Goal: Transaction & Acquisition: Purchase product/service

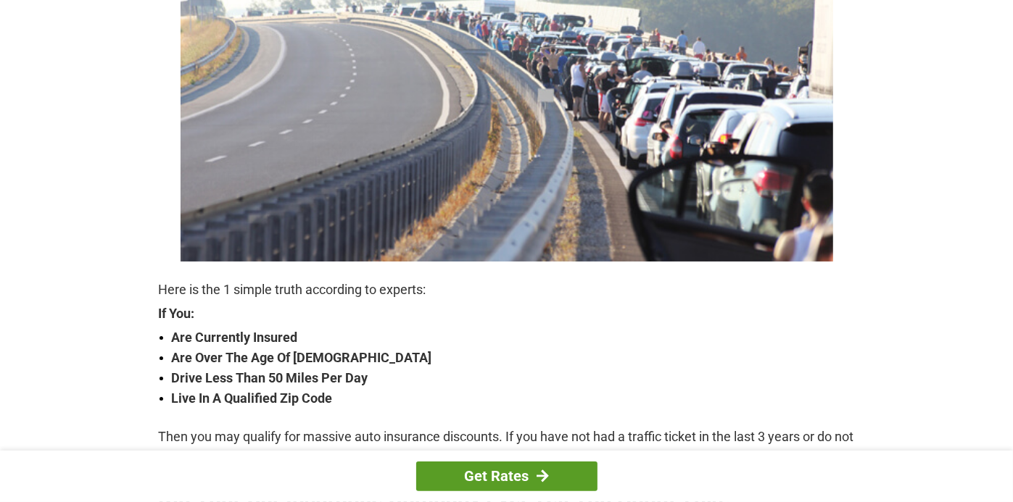
click at [566, 474] on link "Get Rates" at bounding box center [506, 477] width 181 height 30
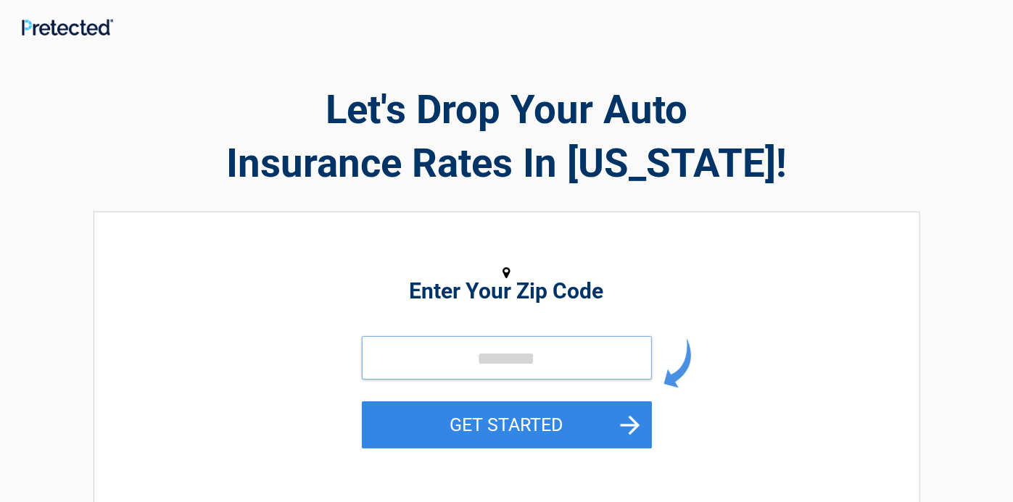
drag, startPoint x: 0, startPoint y: 0, endPoint x: 443, endPoint y: 349, distance: 564.1
click at [443, 349] on input "tel" at bounding box center [507, 357] width 290 height 43
type input "*****"
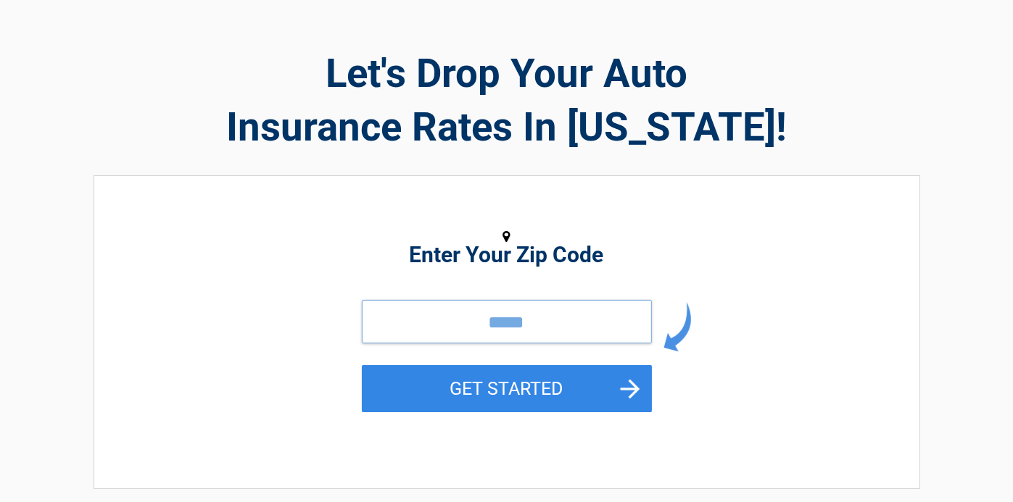
scroll to position [65, 0]
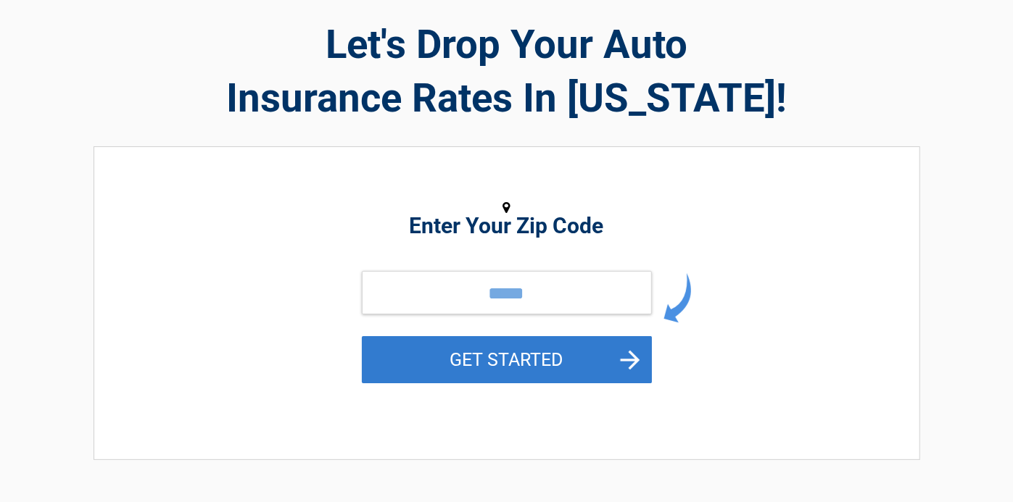
click at [574, 357] on button "GET STARTED" at bounding box center [507, 359] width 290 height 47
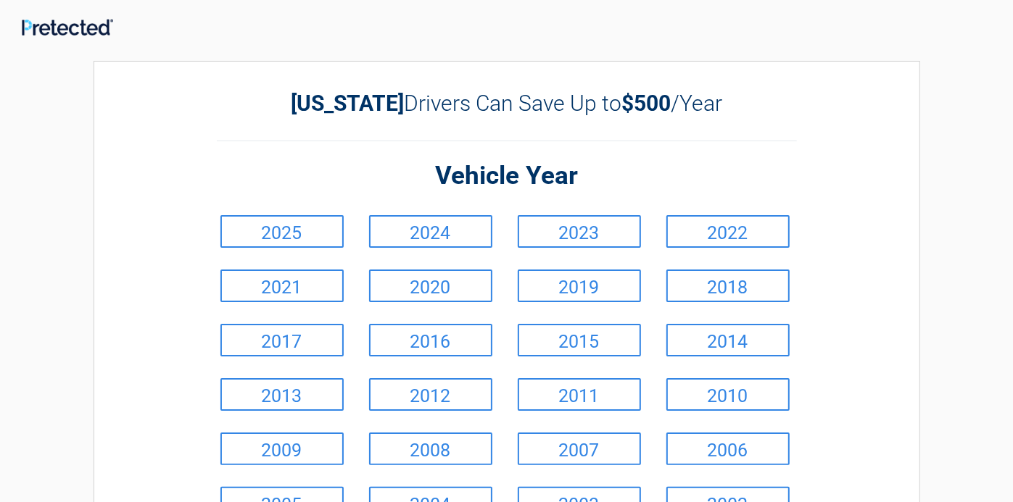
scroll to position [0, 0]
